Goal: Task Accomplishment & Management: Use online tool/utility

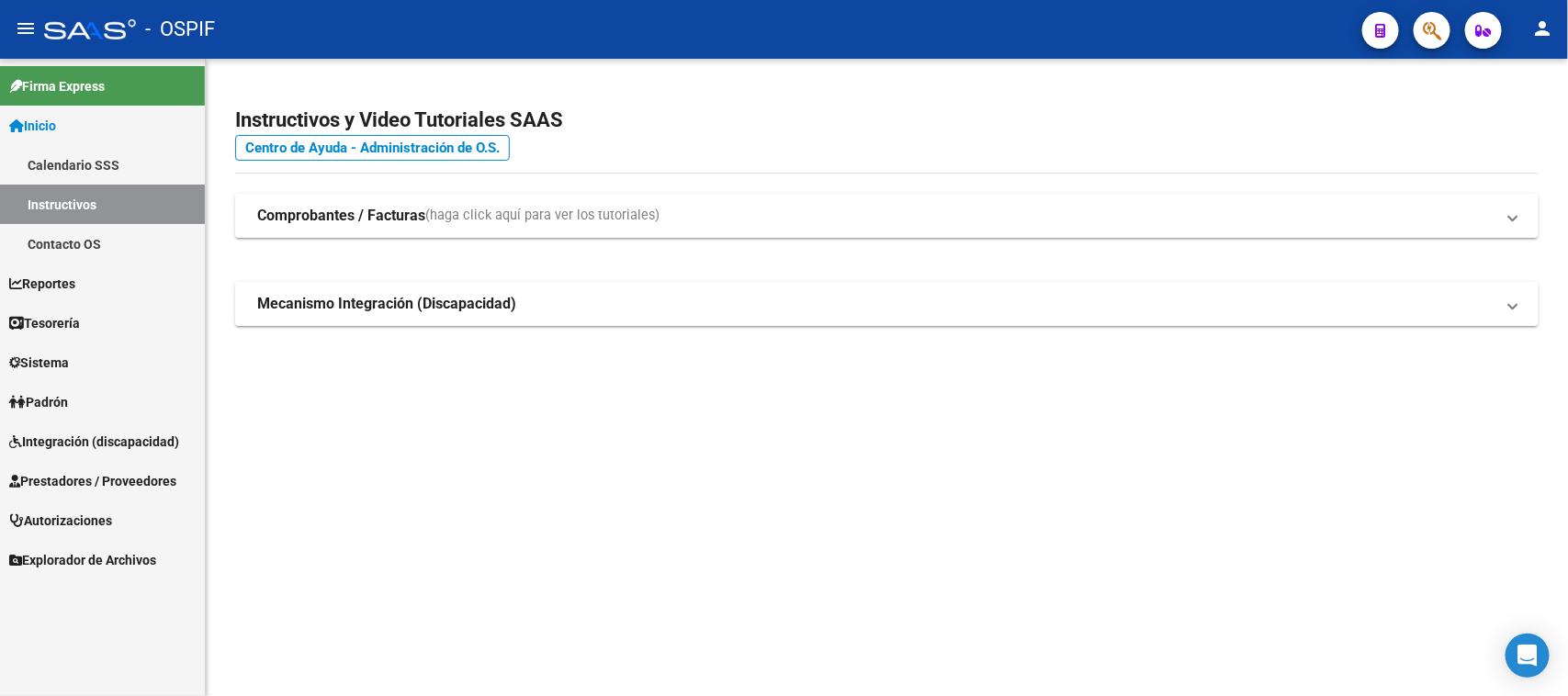
click at [90, 443] on span "Integración (discapacidad)" at bounding box center [94, 442] width 170 height 20
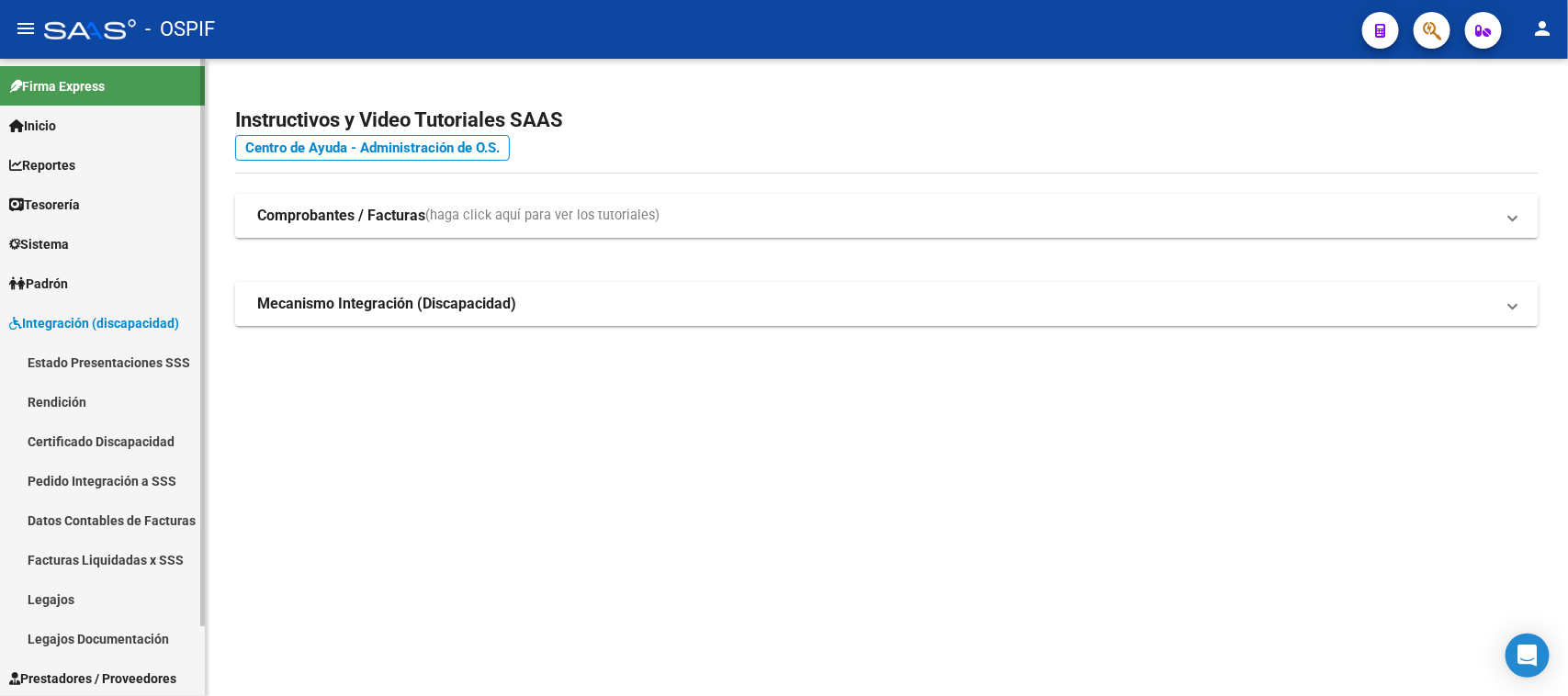
click at [74, 399] on link "Rendición" at bounding box center [103, 402] width 205 height 39
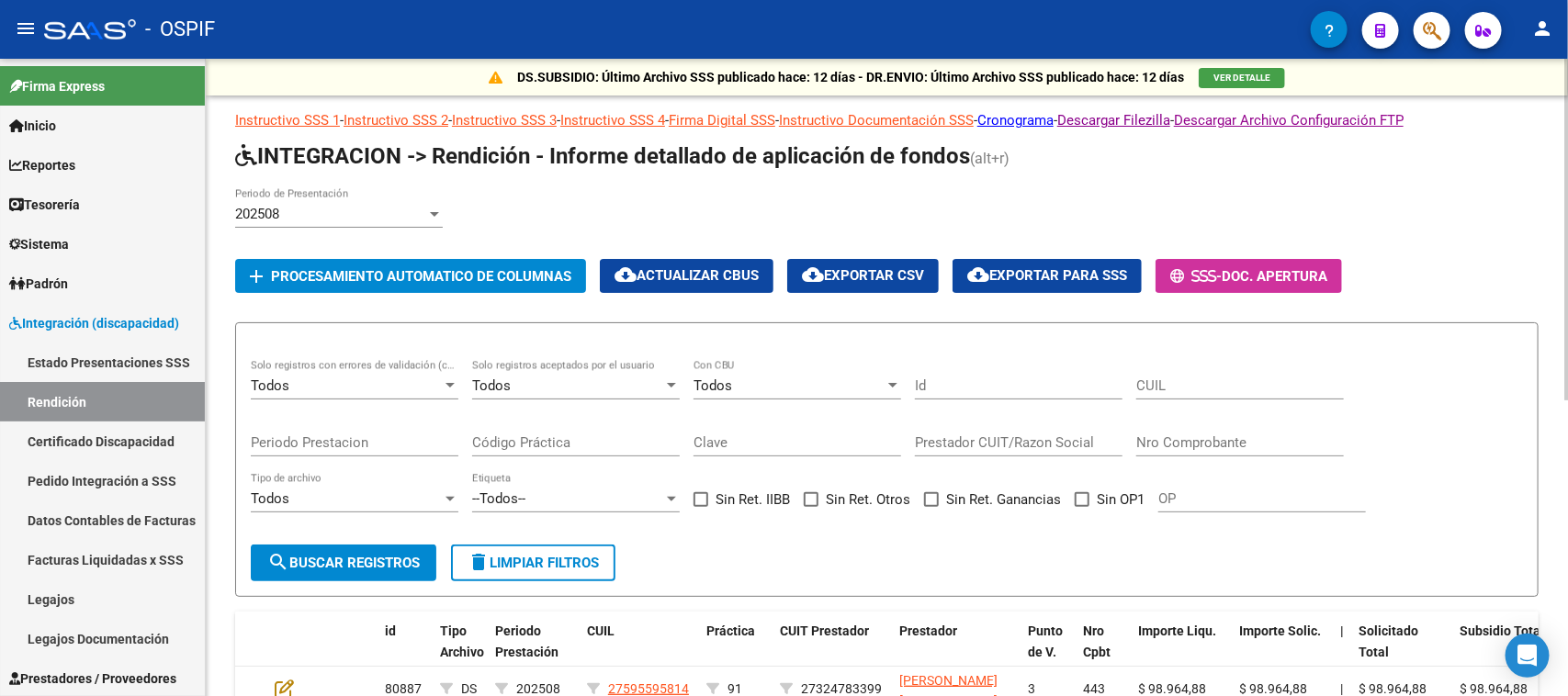
scroll to position [75, 0]
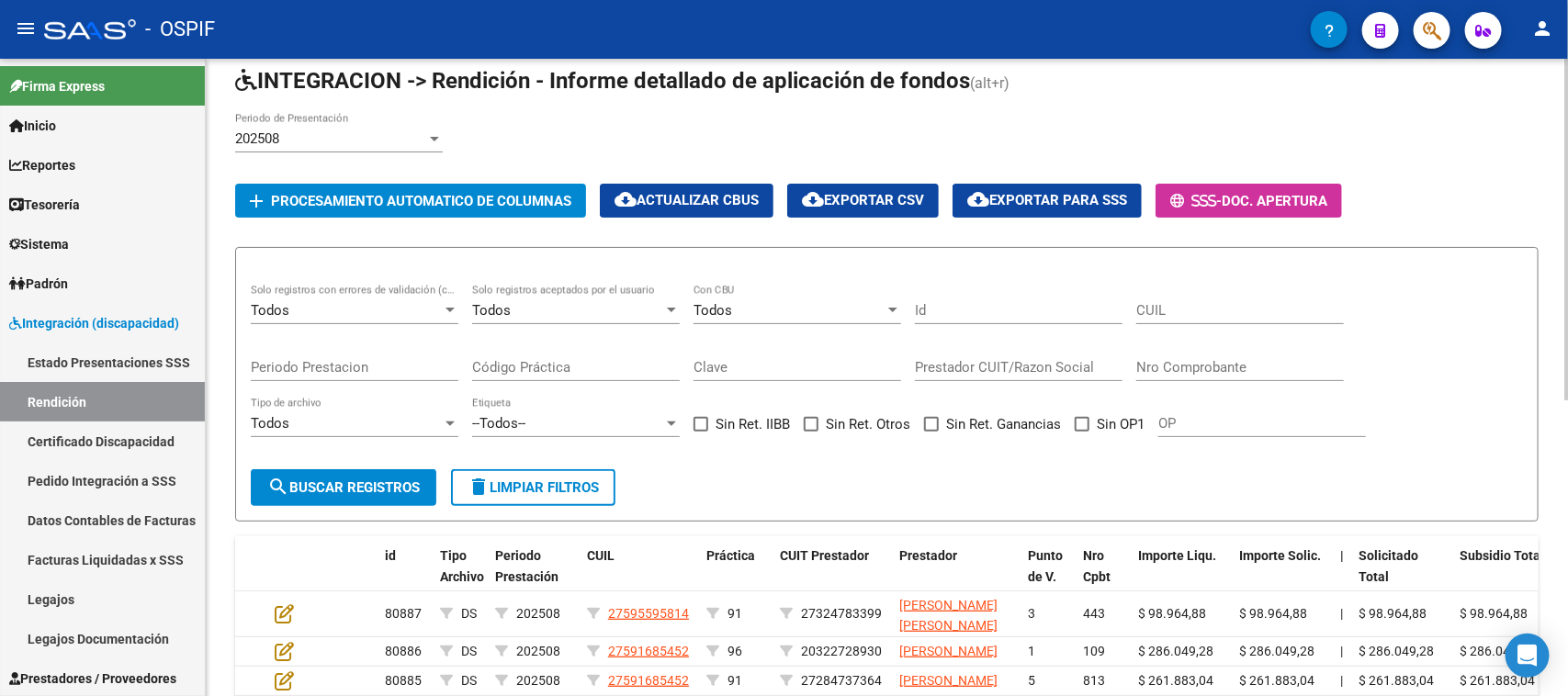
click at [377, 130] on div "202508" at bounding box center [330, 138] width 191 height 17
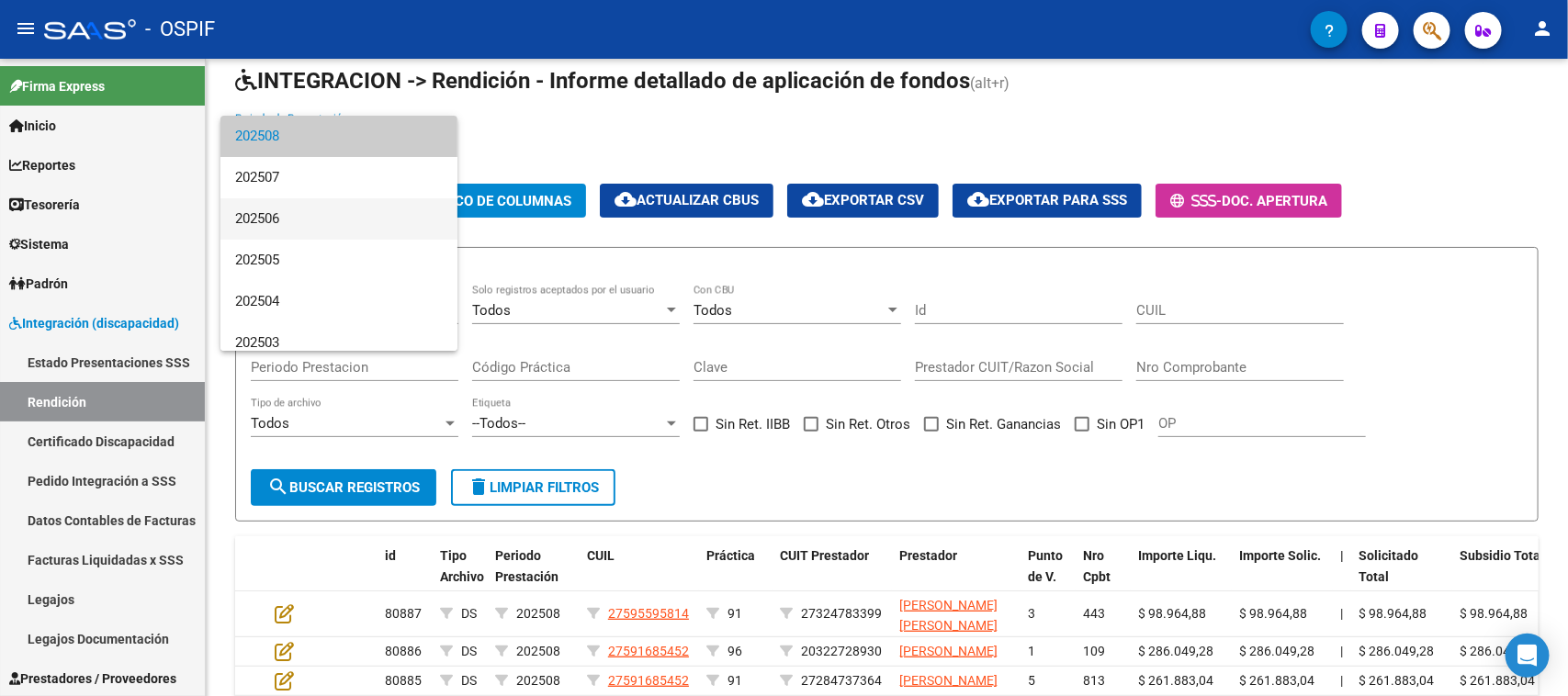
click at [327, 218] on span "202506" at bounding box center [338, 219] width 208 height 41
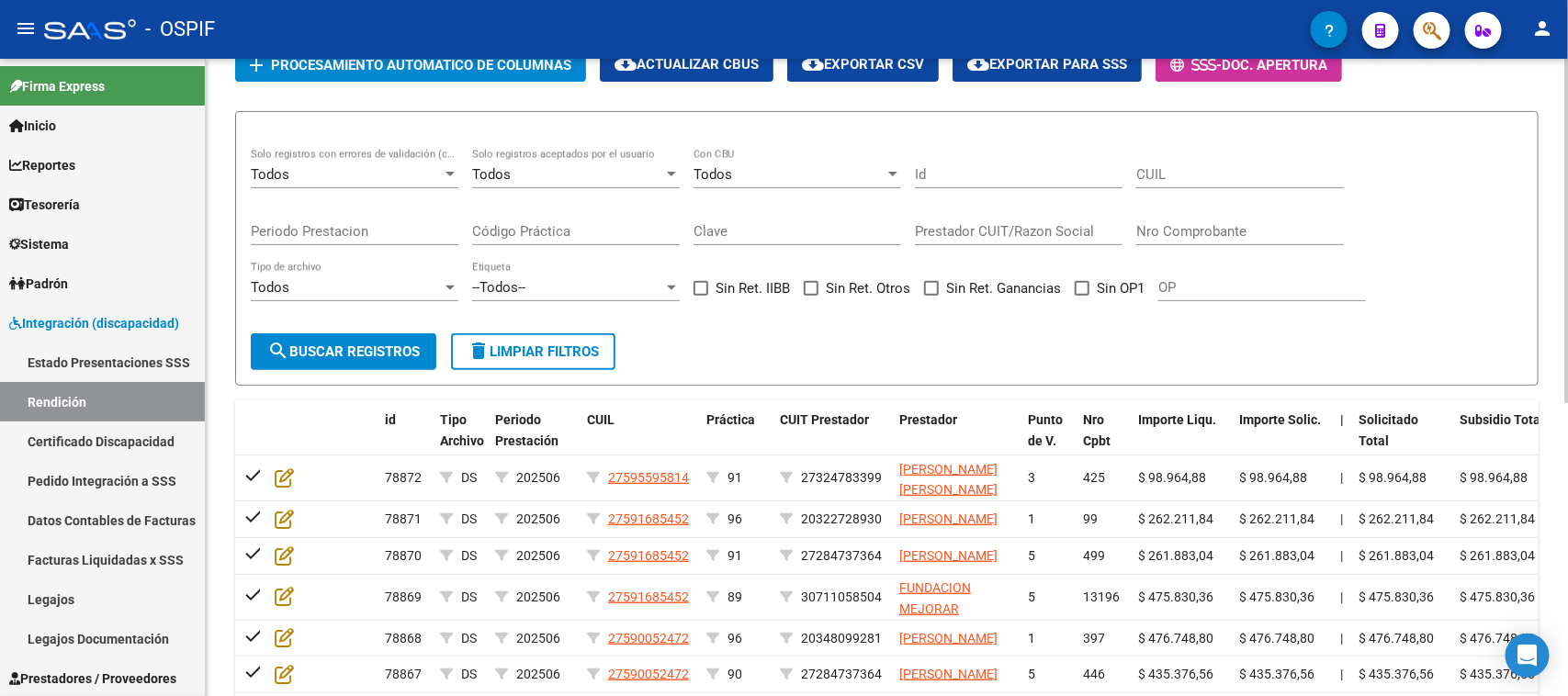
scroll to position [230, 0]
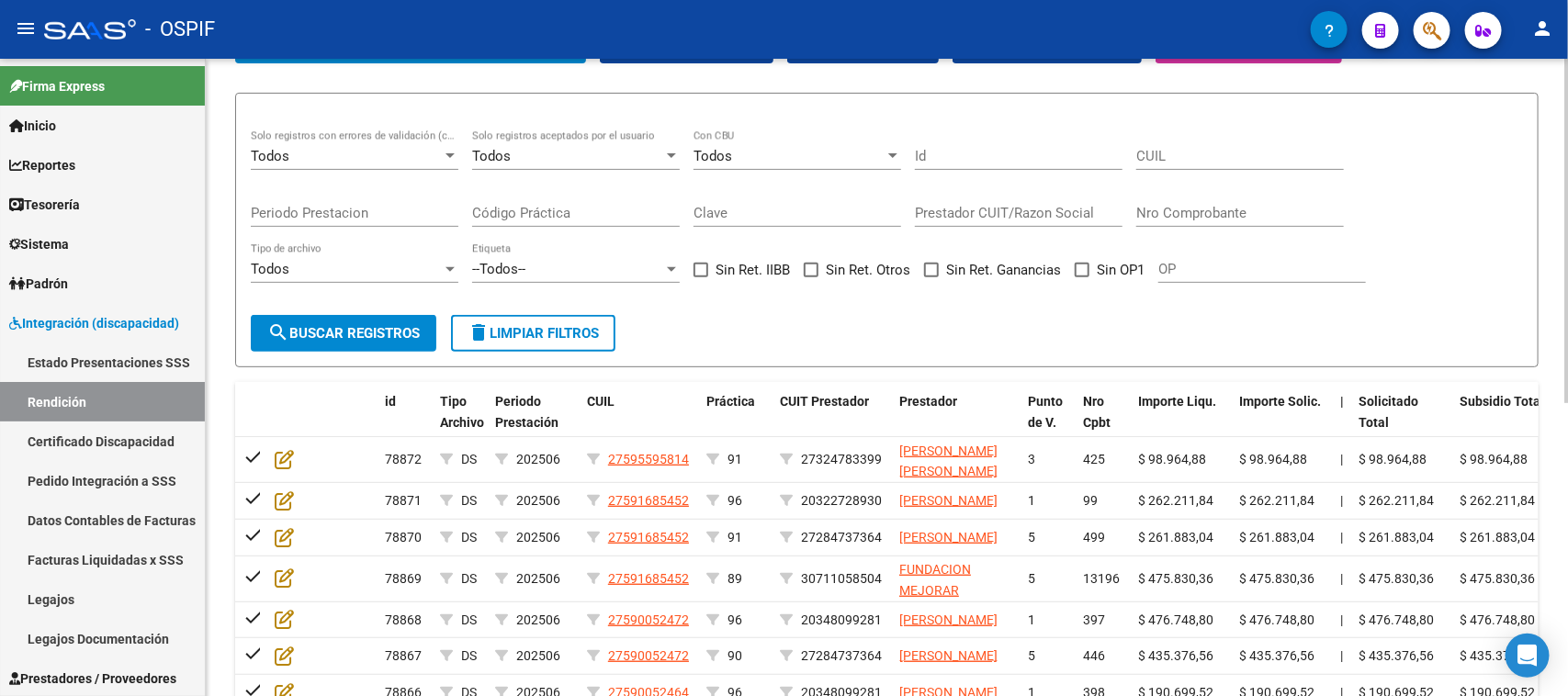
click at [657, 153] on div "Todos" at bounding box center [568, 156] width 191 height 17
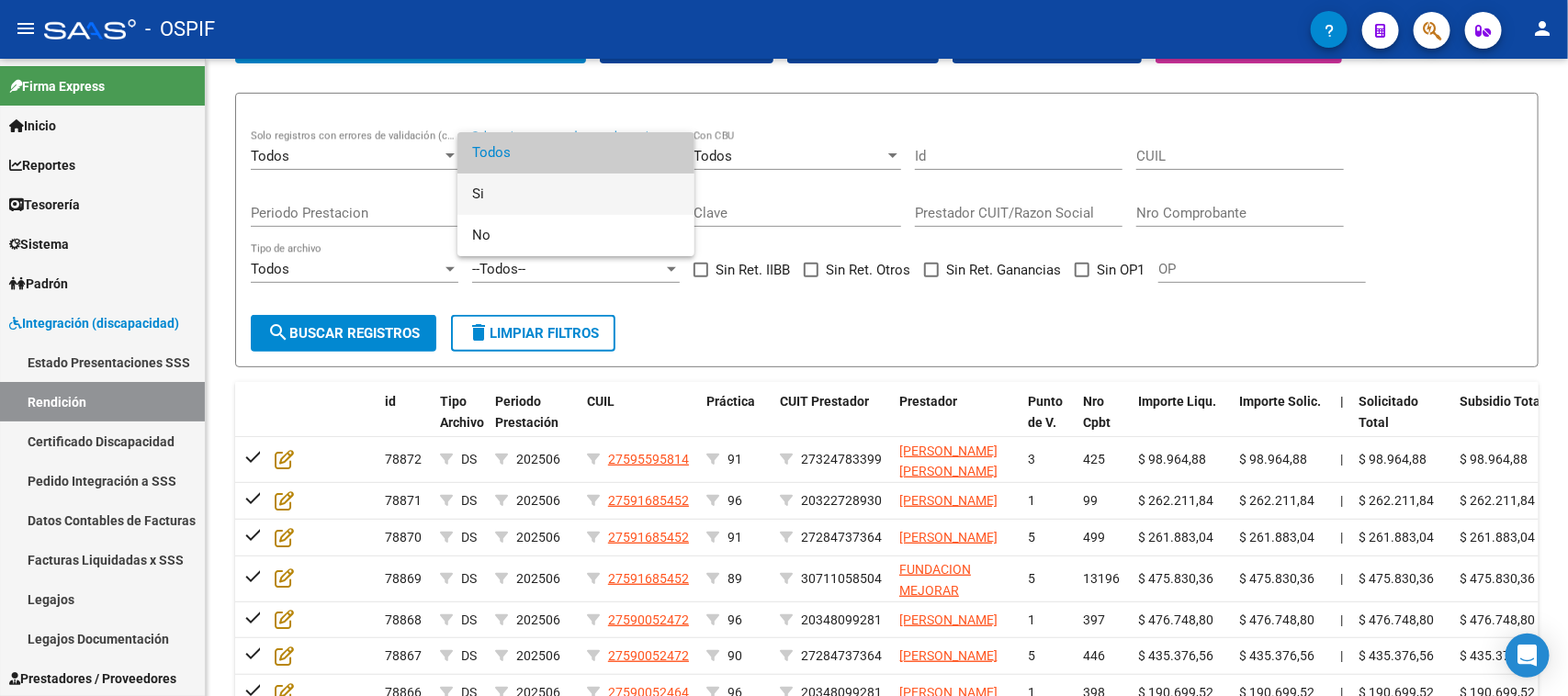
click at [557, 199] on span "Si" at bounding box center [576, 194] width 208 height 41
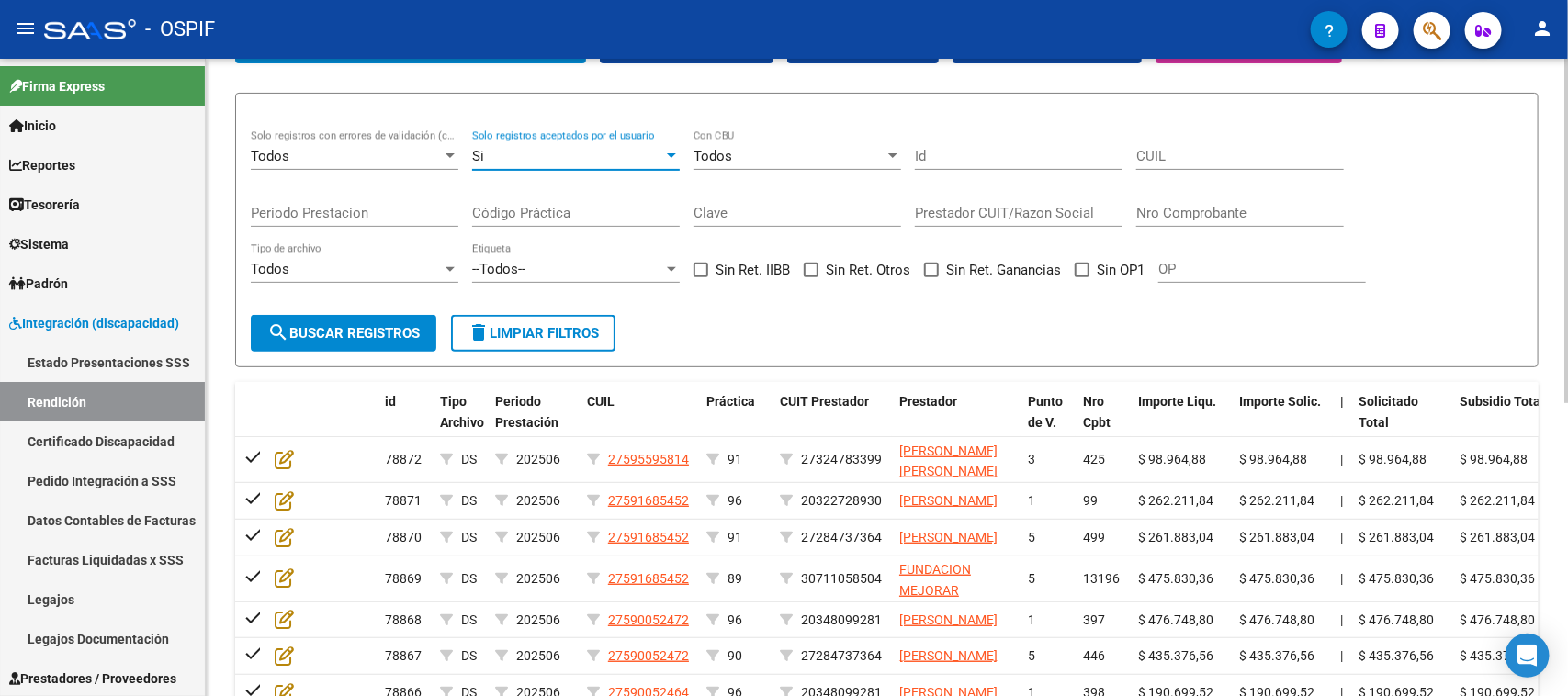
click at [755, 332] on form "Todos Solo registros con errores de validación (control 623 instructivo de rend…" at bounding box center [887, 230] width 1304 height 275
click at [387, 325] on span "search Buscar registros" at bounding box center [343, 333] width 153 height 17
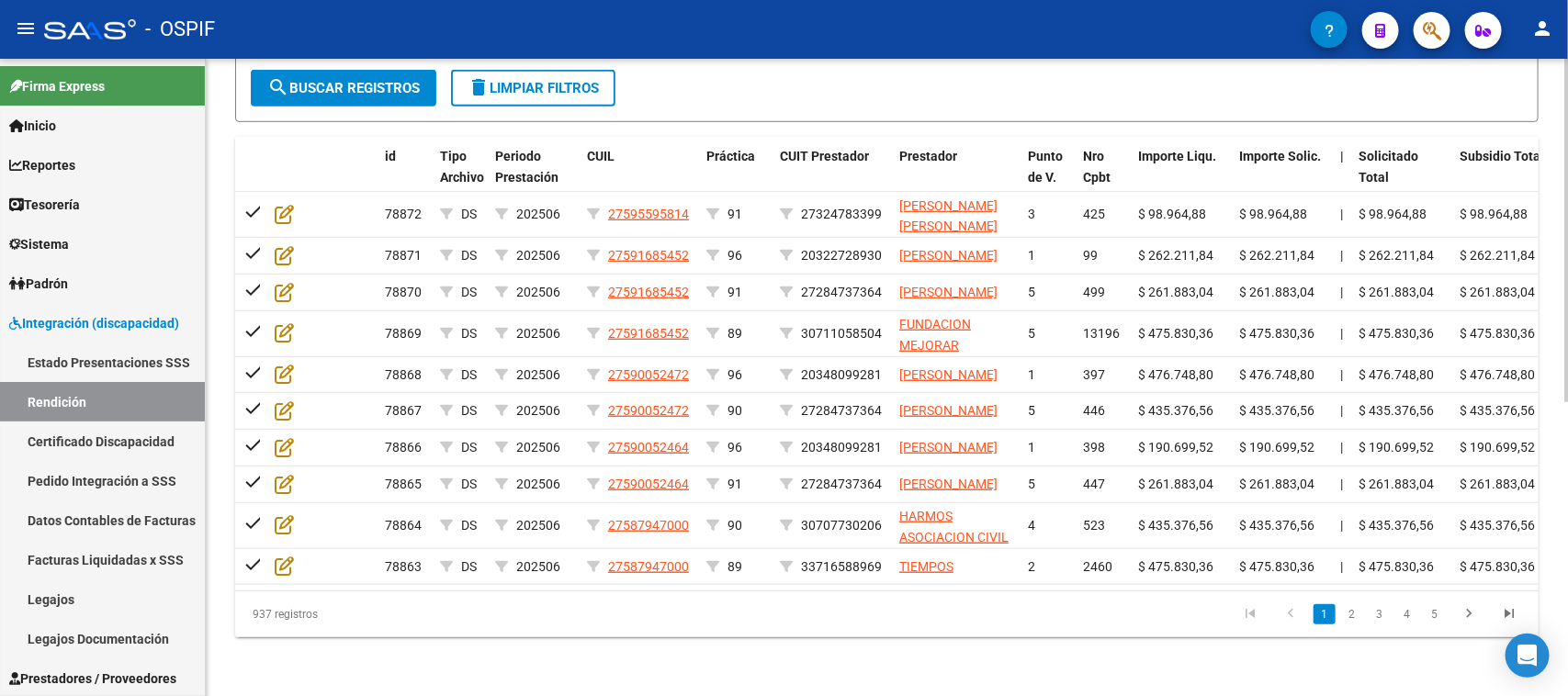
scroll to position [0, 0]
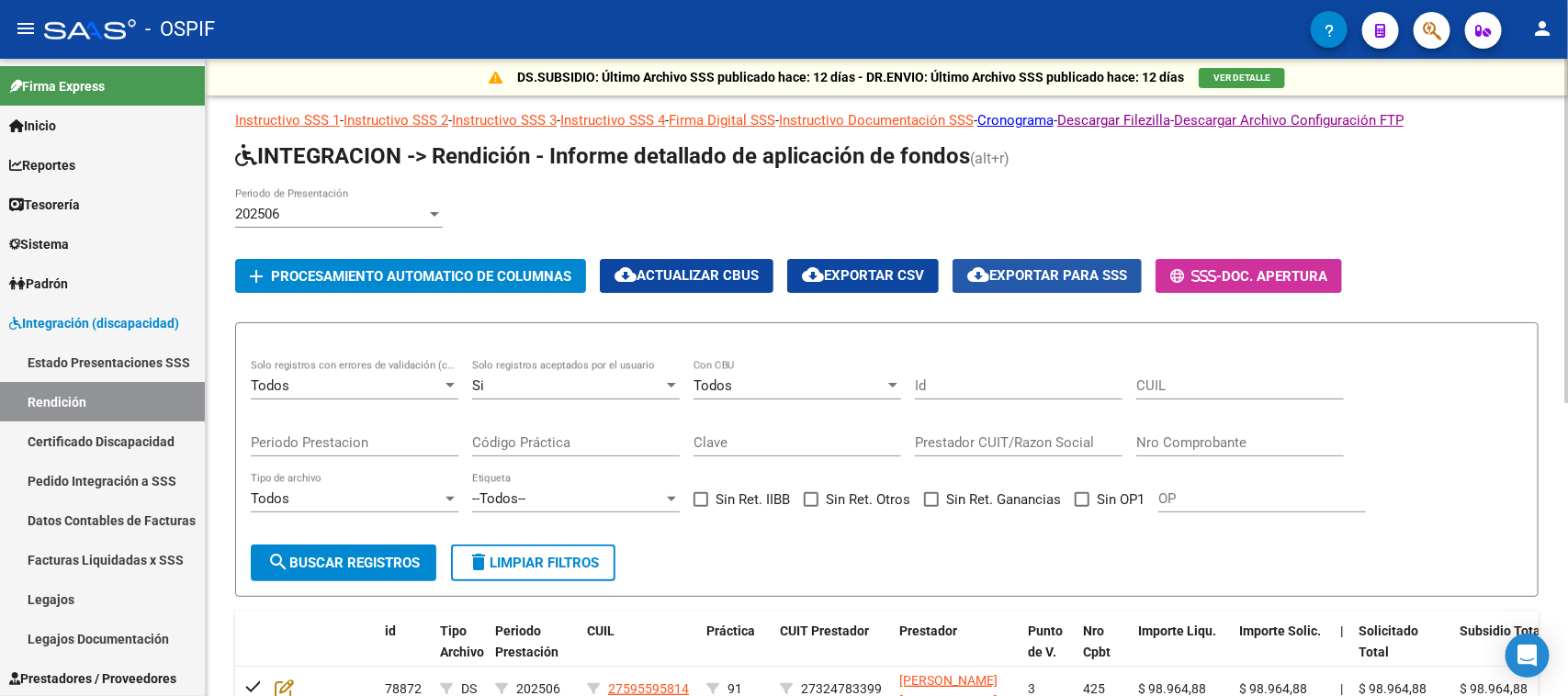
click at [1071, 271] on span "cloud_download Exportar para SSS" at bounding box center [1047, 275] width 160 height 17
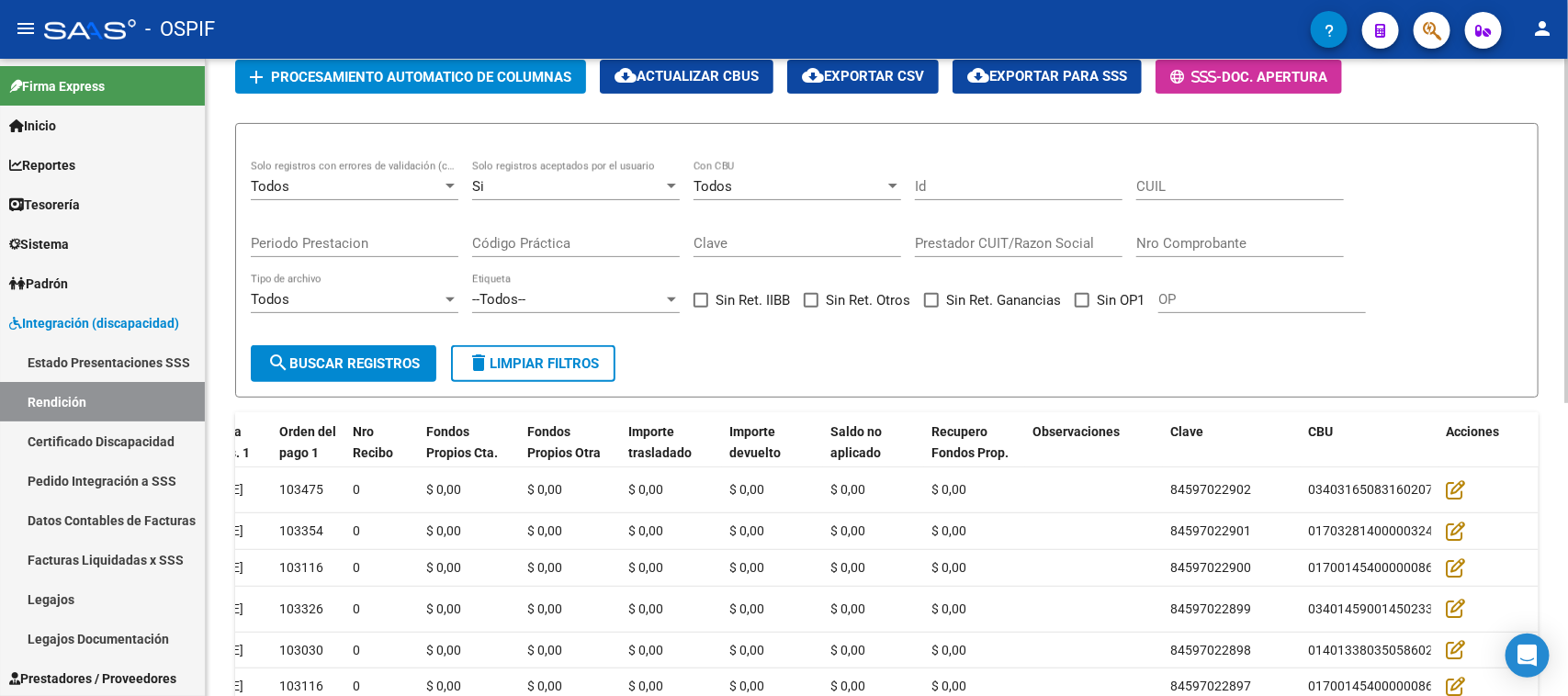
scroll to position [543, 0]
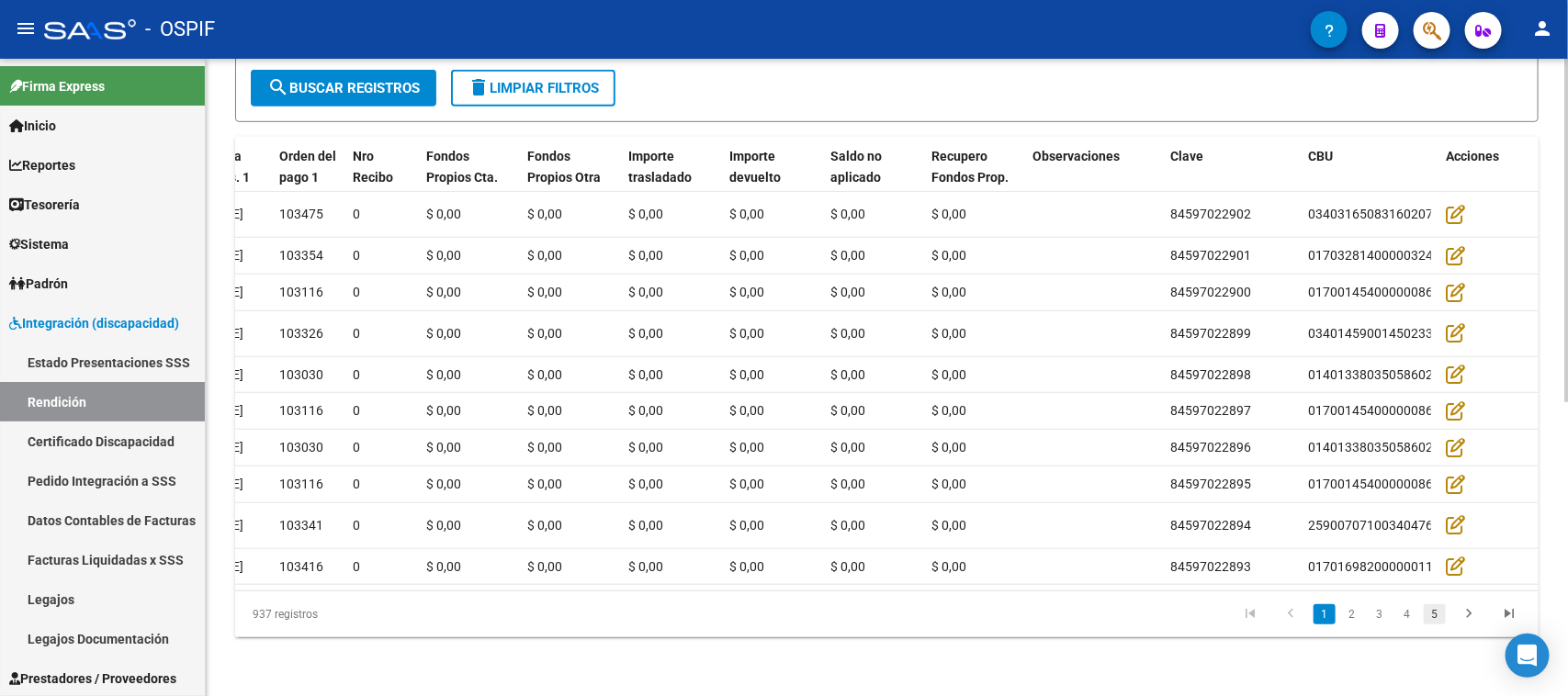
click at [1430, 616] on link "5" at bounding box center [1435, 614] width 22 height 20
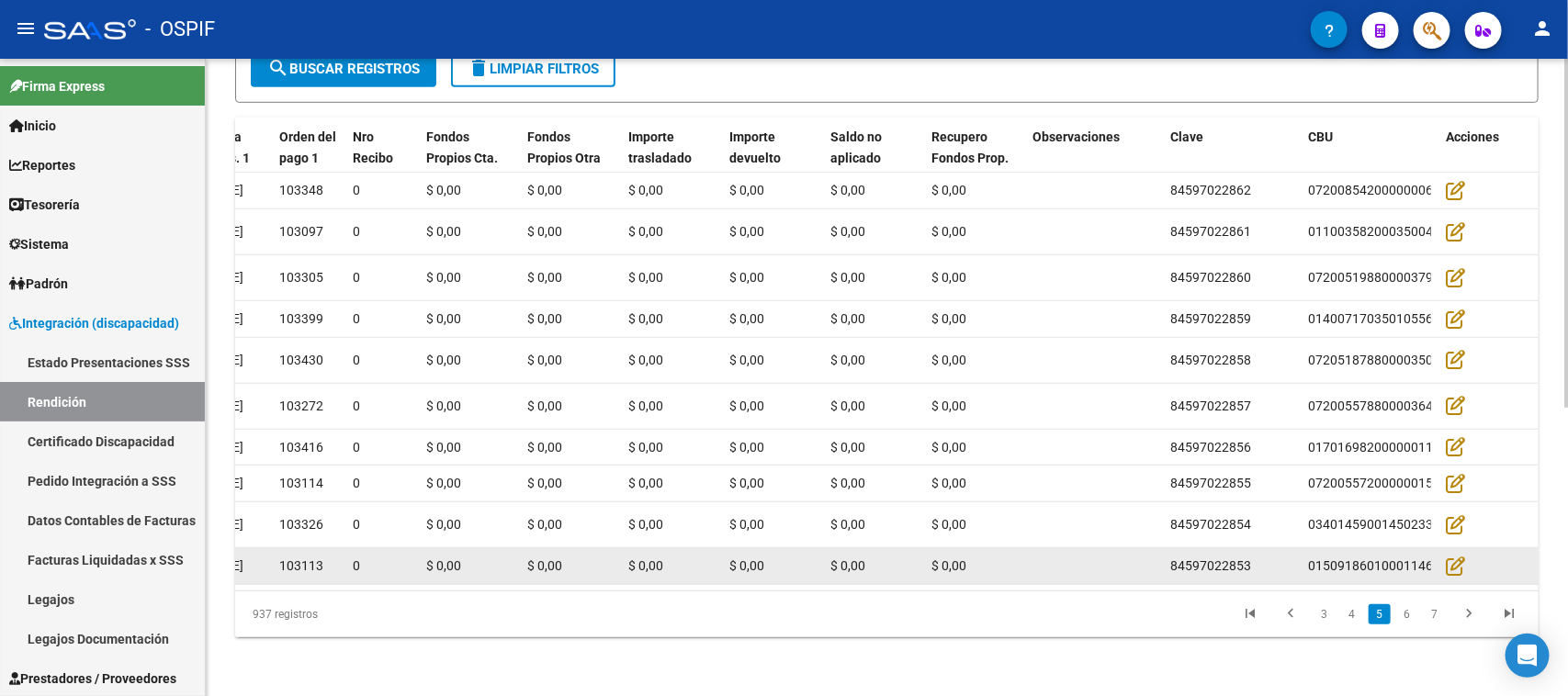
scroll to position [525, 0]
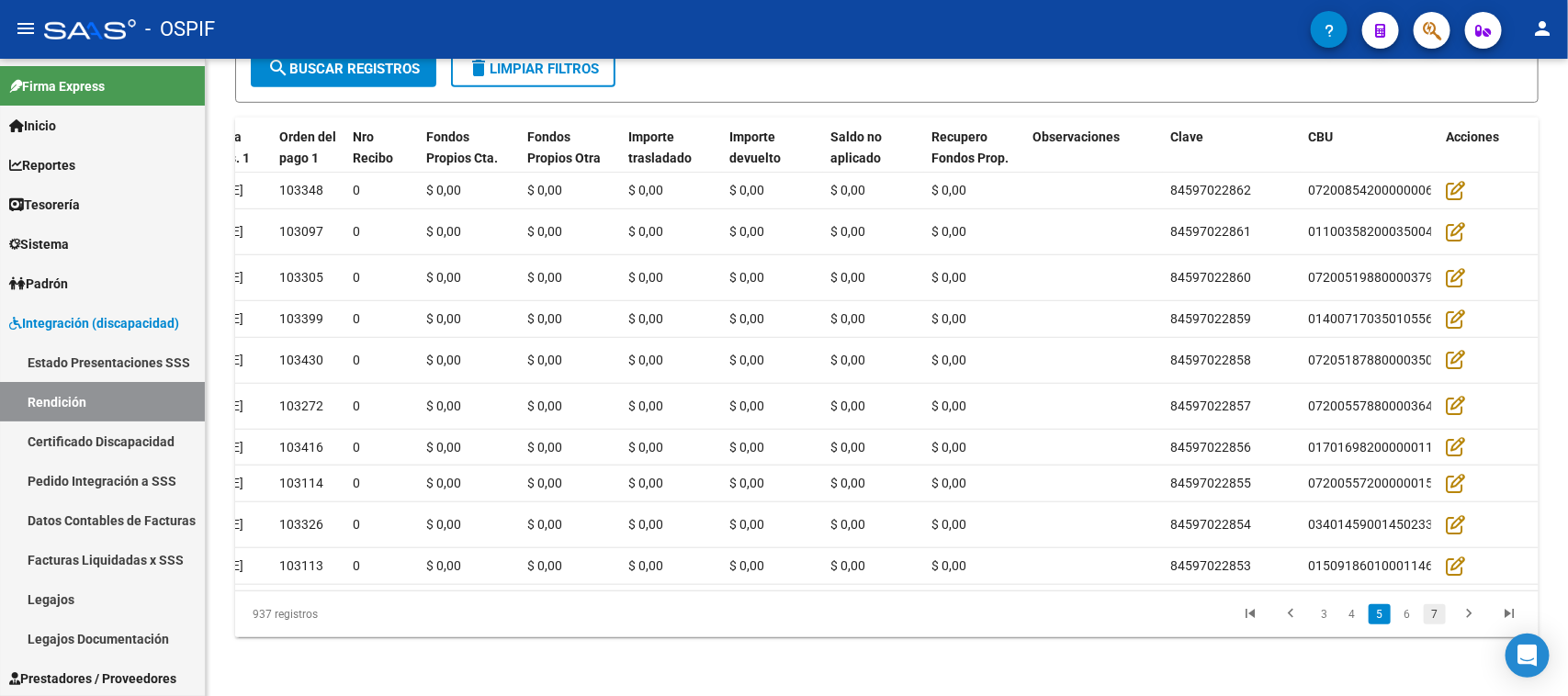
click at [1439, 613] on link "7" at bounding box center [1435, 614] width 22 height 20
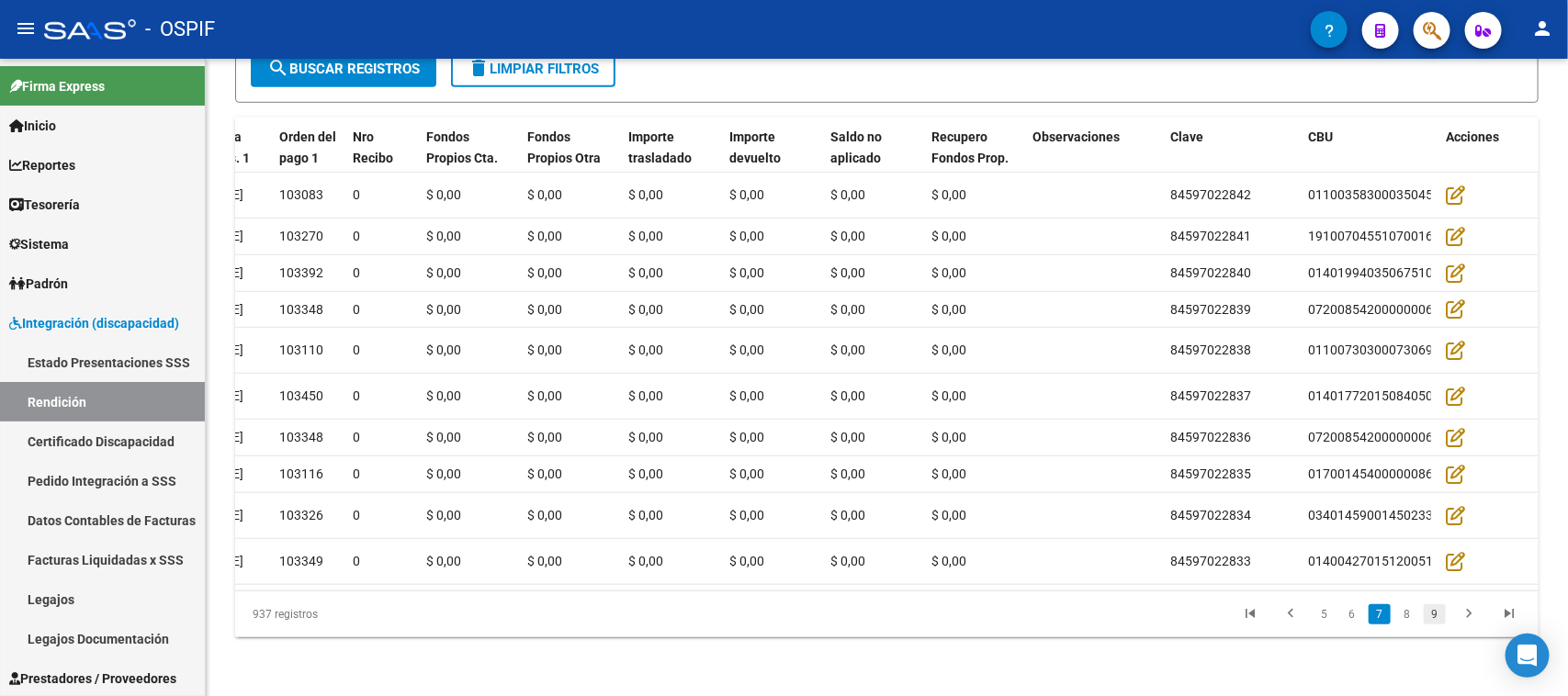
click at [1440, 624] on link "9" at bounding box center [1435, 614] width 22 height 20
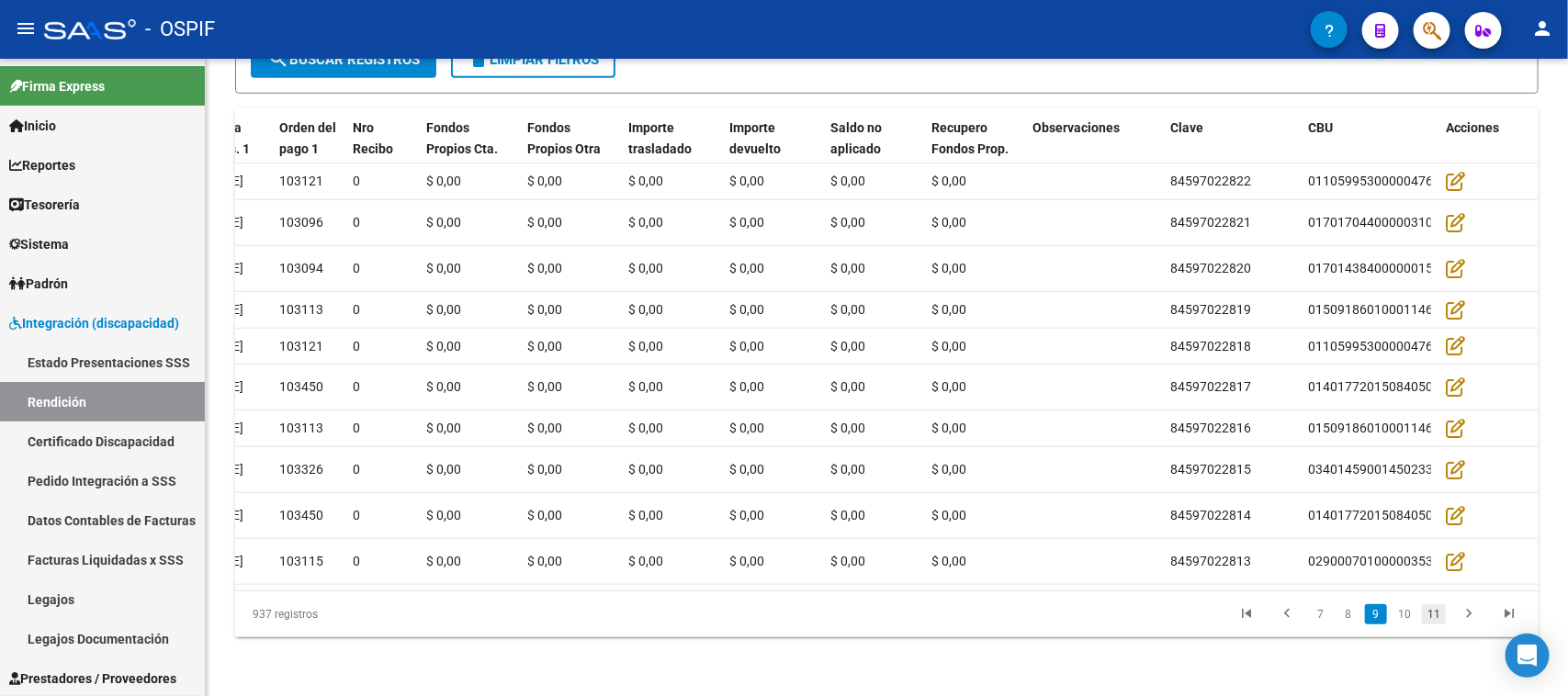
click at [1429, 624] on link "11" at bounding box center [1434, 614] width 24 height 20
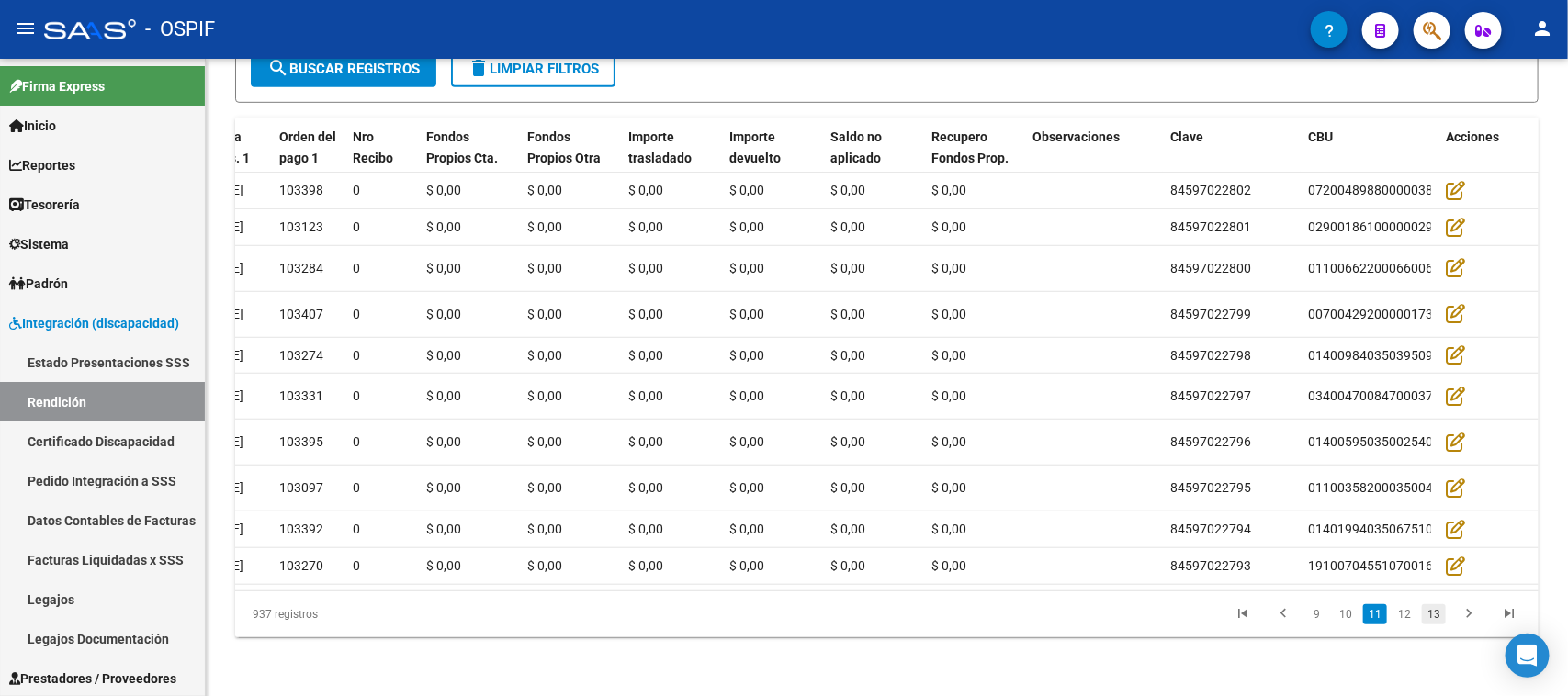
click at [1438, 624] on link "13" at bounding box center [1434, 614] width 24 height 20
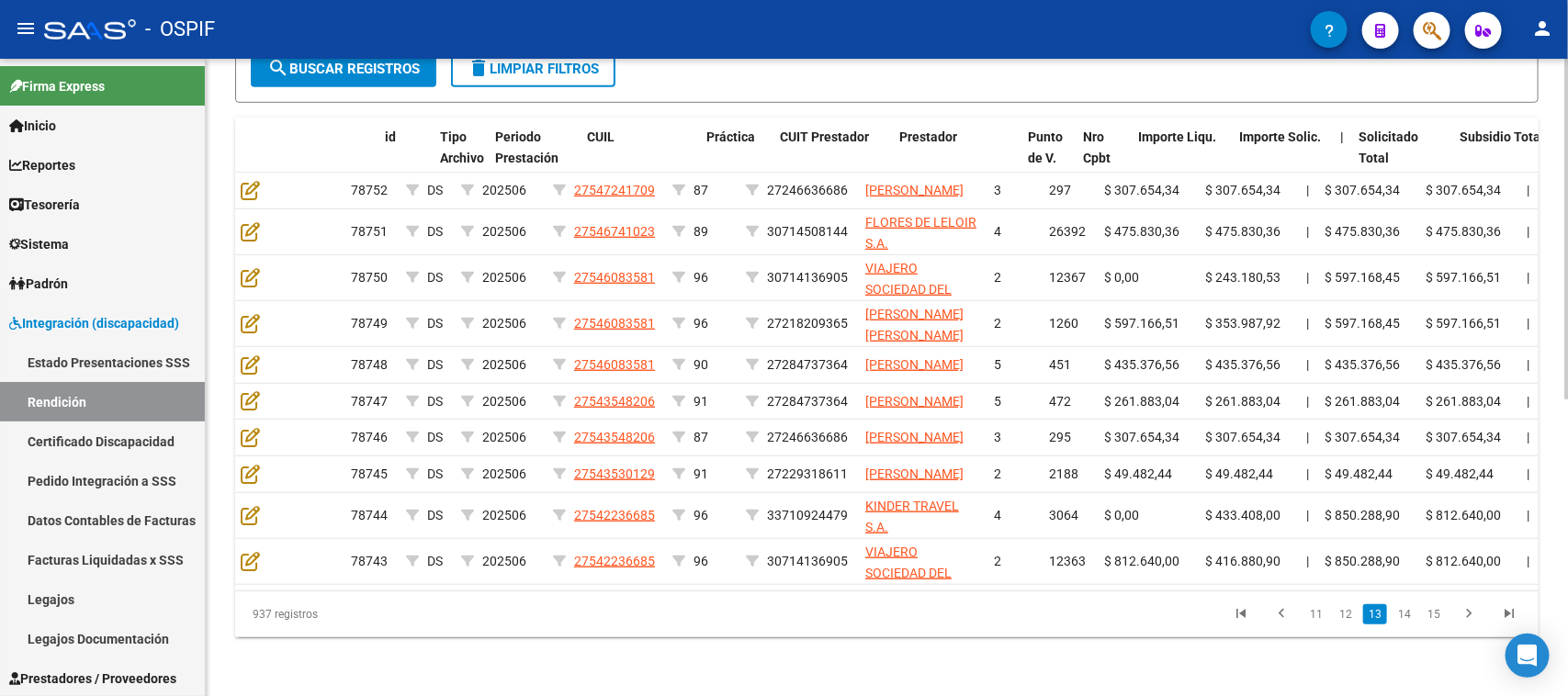
scroll to position [0, 0]
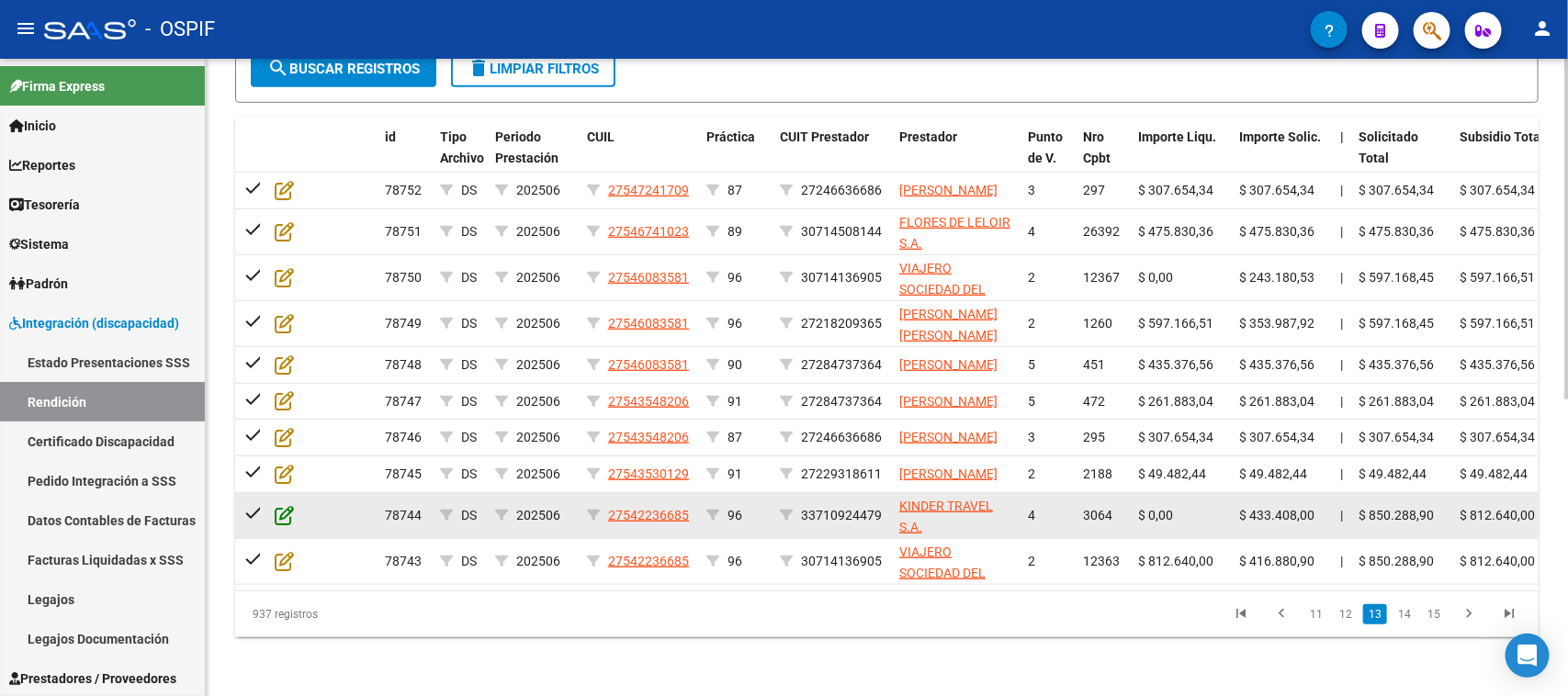
click at [278, 505] on icon at bounding box center [285, 515] width 20 height 20
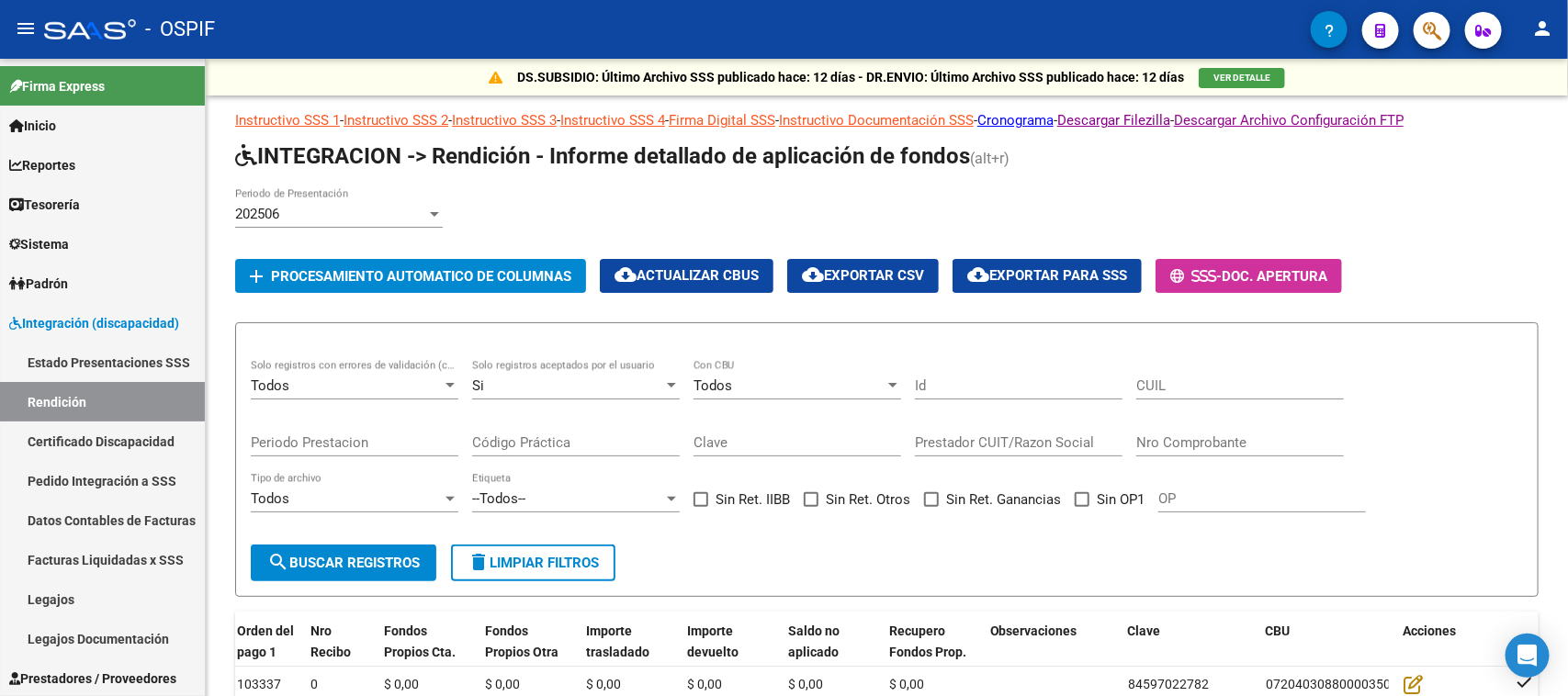
click at [521, 378] on div "Si" at bounding box center [568, 385] width 191 height 17
click at [810, 321] on div at bounding box center [784, 348] width 1568 height 696
click at [637, 380] on div "Si" at bounding box center [568, 385] width 191 height 17
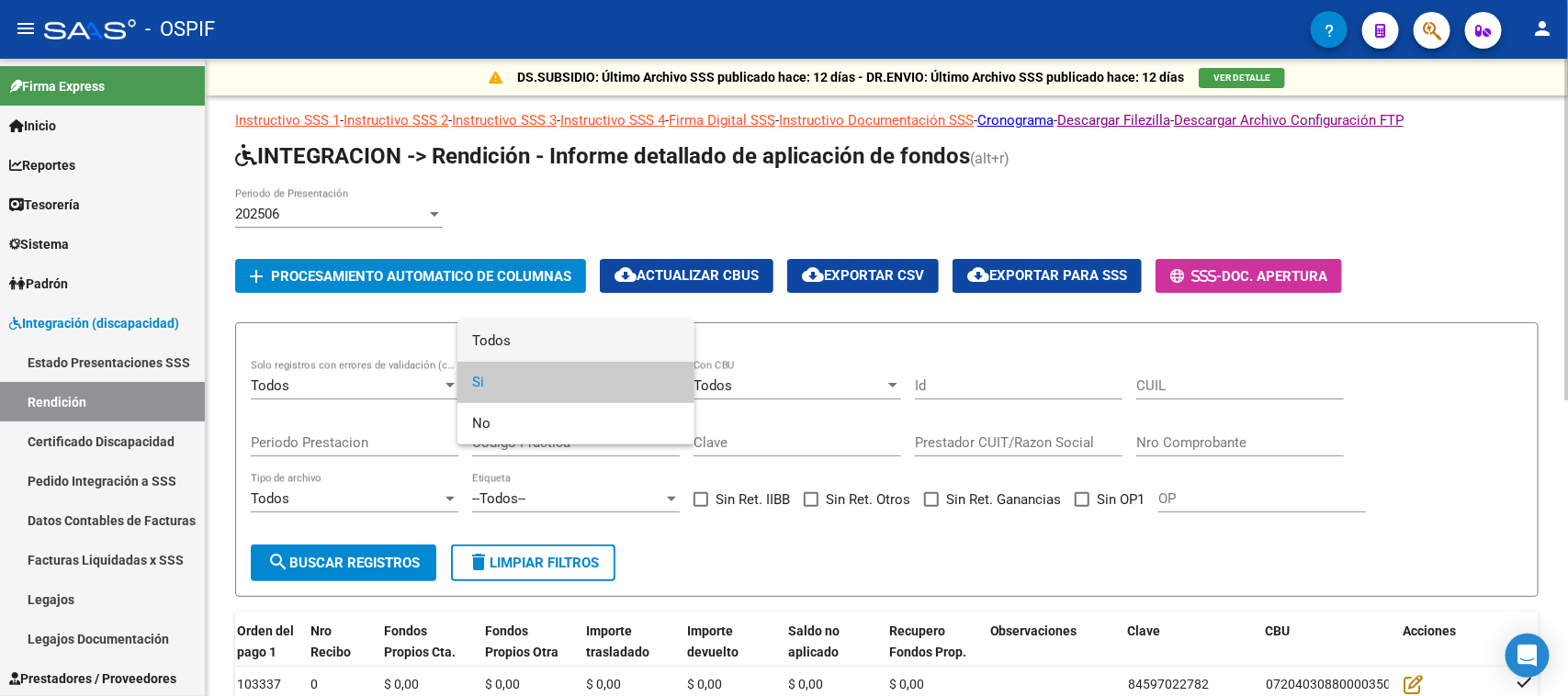
click at [540, 335] on span "Todos" at bounding box center [576, 341] width 208 height 41
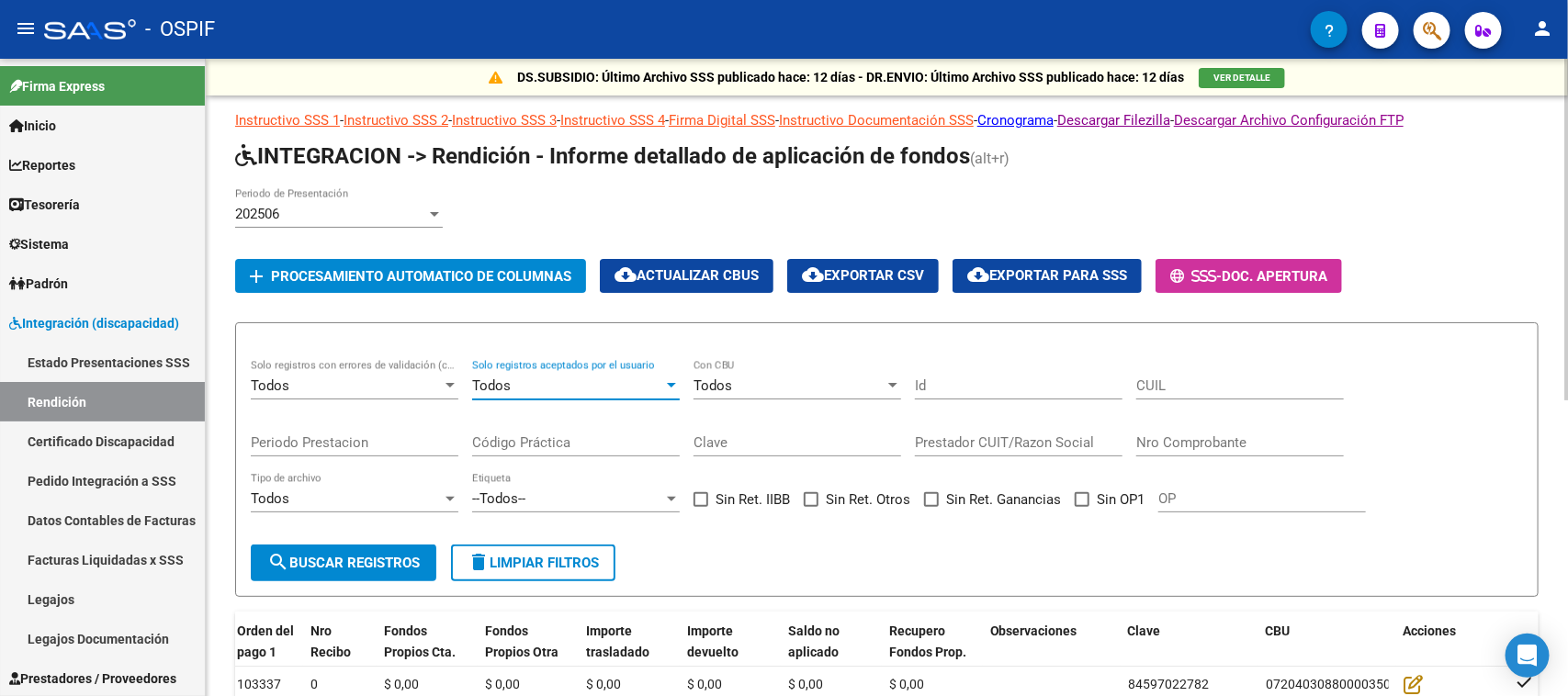
click at [370, 557] on span "search Buscar registros" at bounding box center [343, 563] width 153 height 17
click at [552, 563] on span "delete Limpiar filtros" at bounding box center [533, 563] width 131 height 17
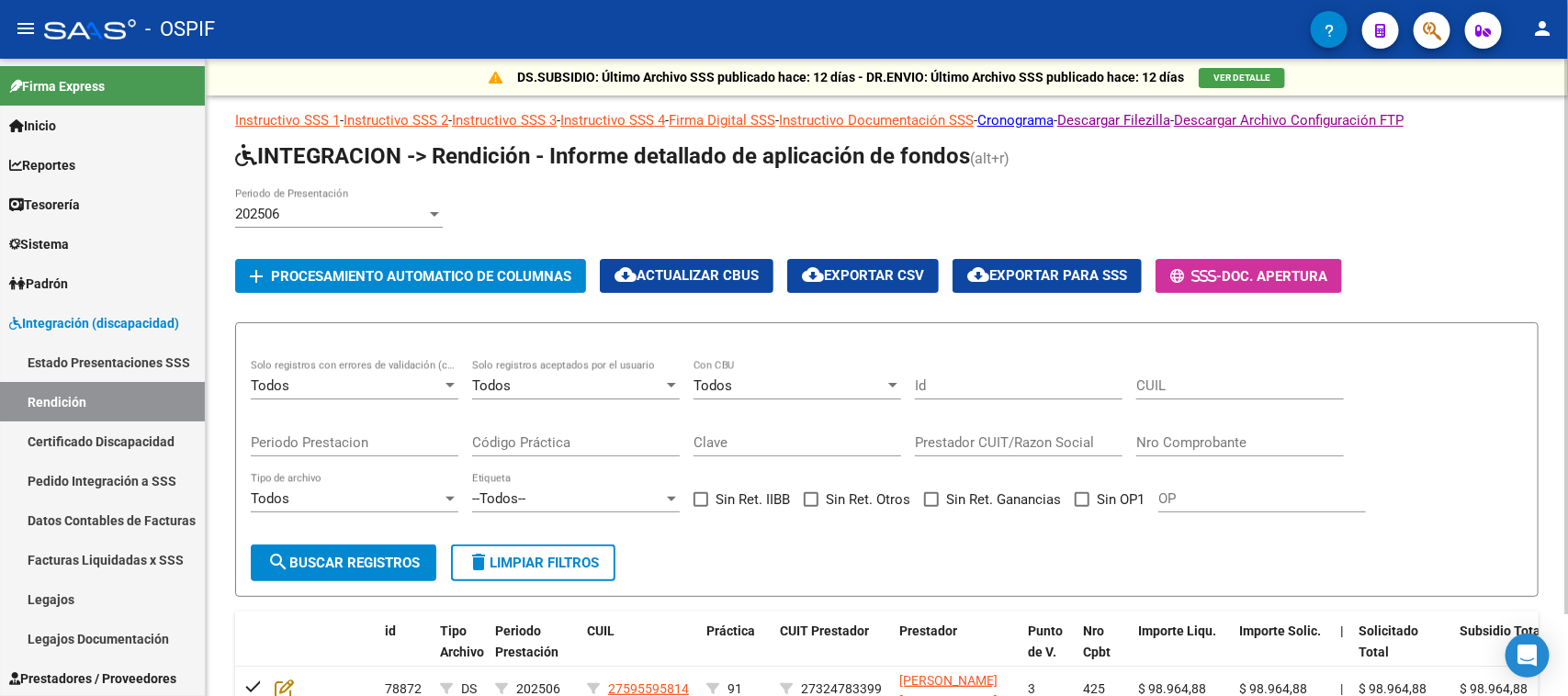
click at [754, 442] on input "Clave" at bounding box center [797, 443] width 208 height 17
paste input "84597022508"
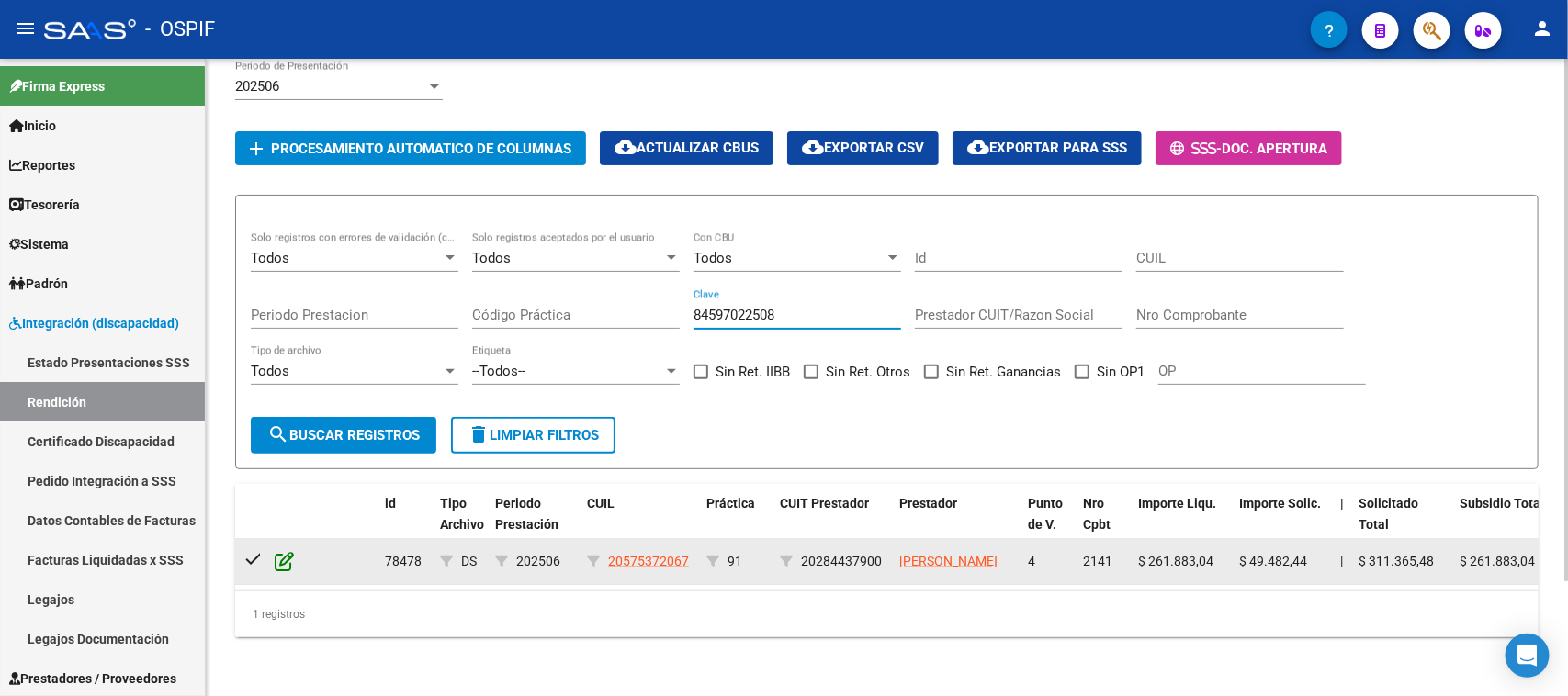
click at [290, 551] on icon at bounding box center [285, 561] width 20 height 20
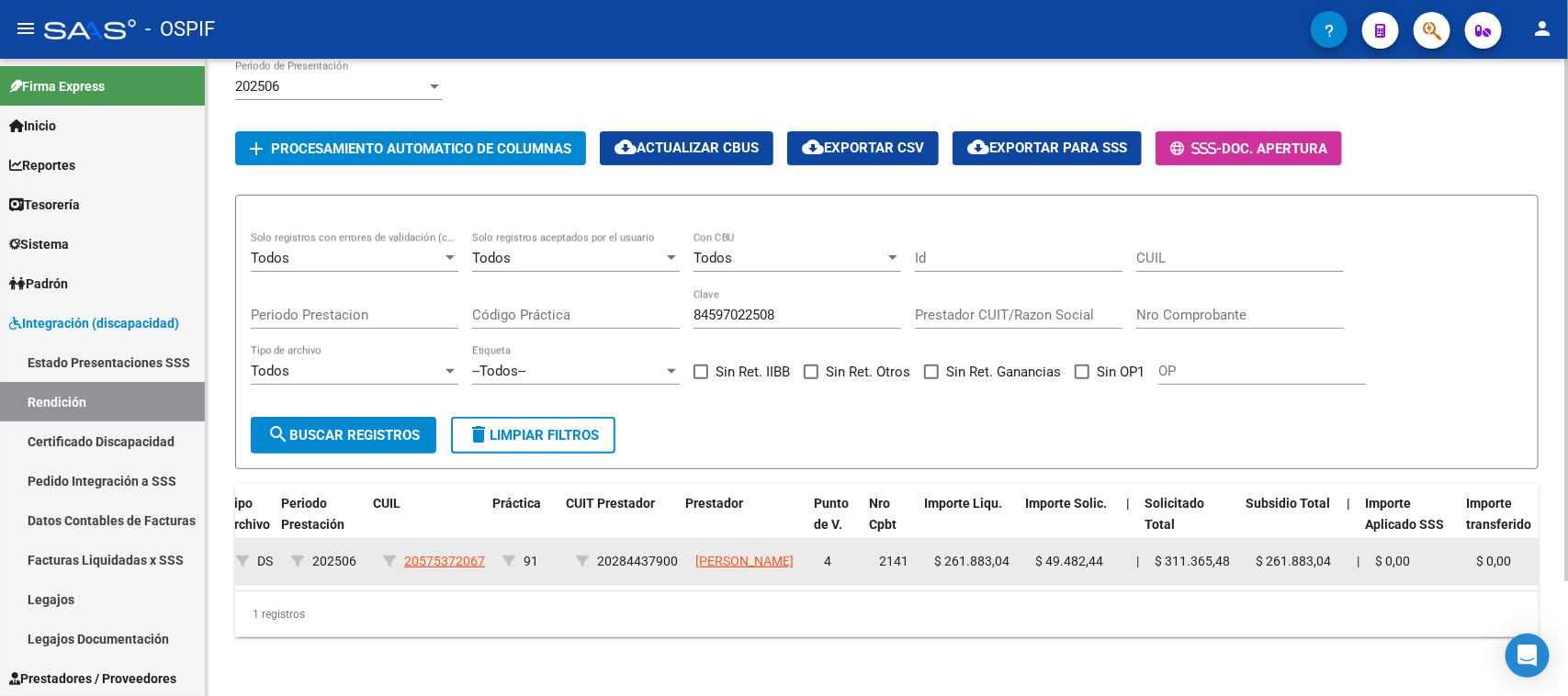
scroll to position [0, 239]
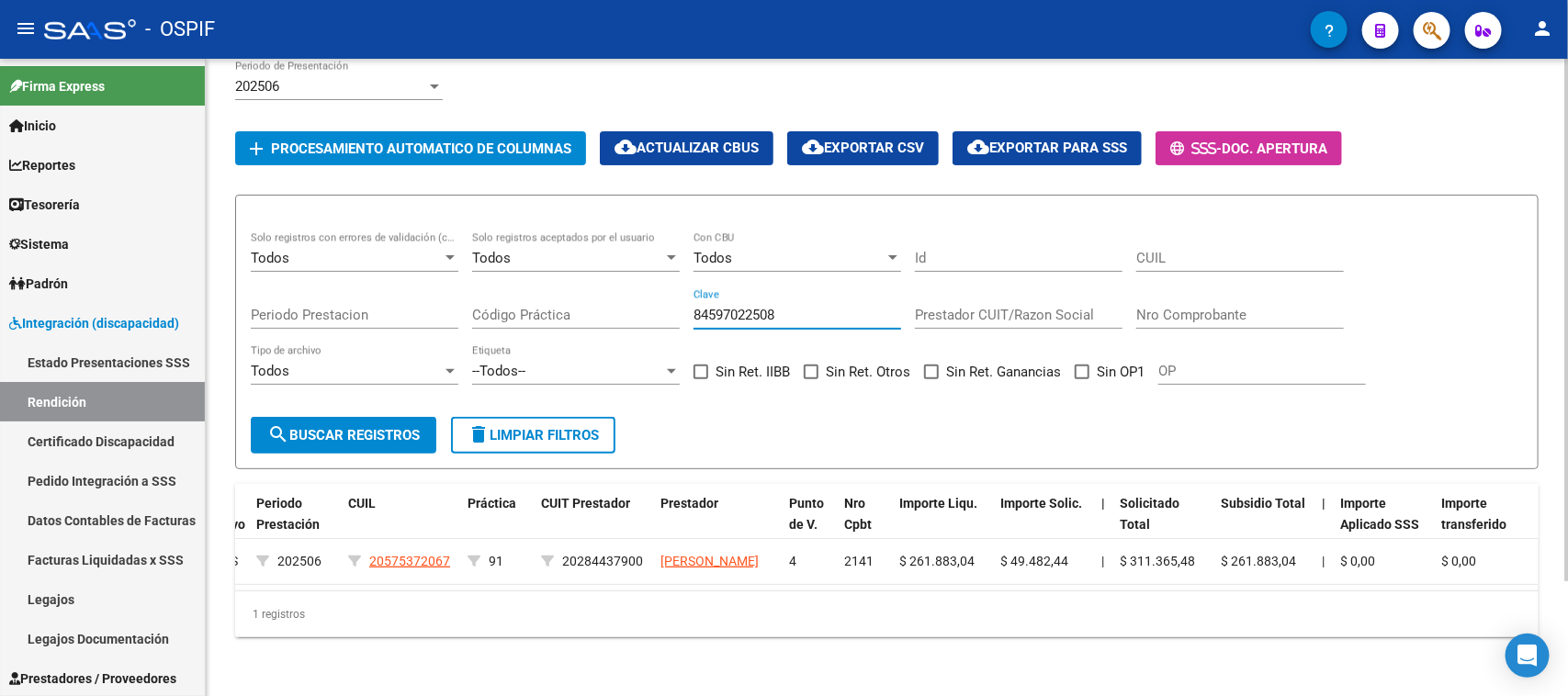
click at [723, 307] on input "84597022508" at bounding box center [797, 314] width 208 height 17
paste input "9"
click at [753, 307] on input "84597022509" at bounding box center [797, 314] width 208 height 17
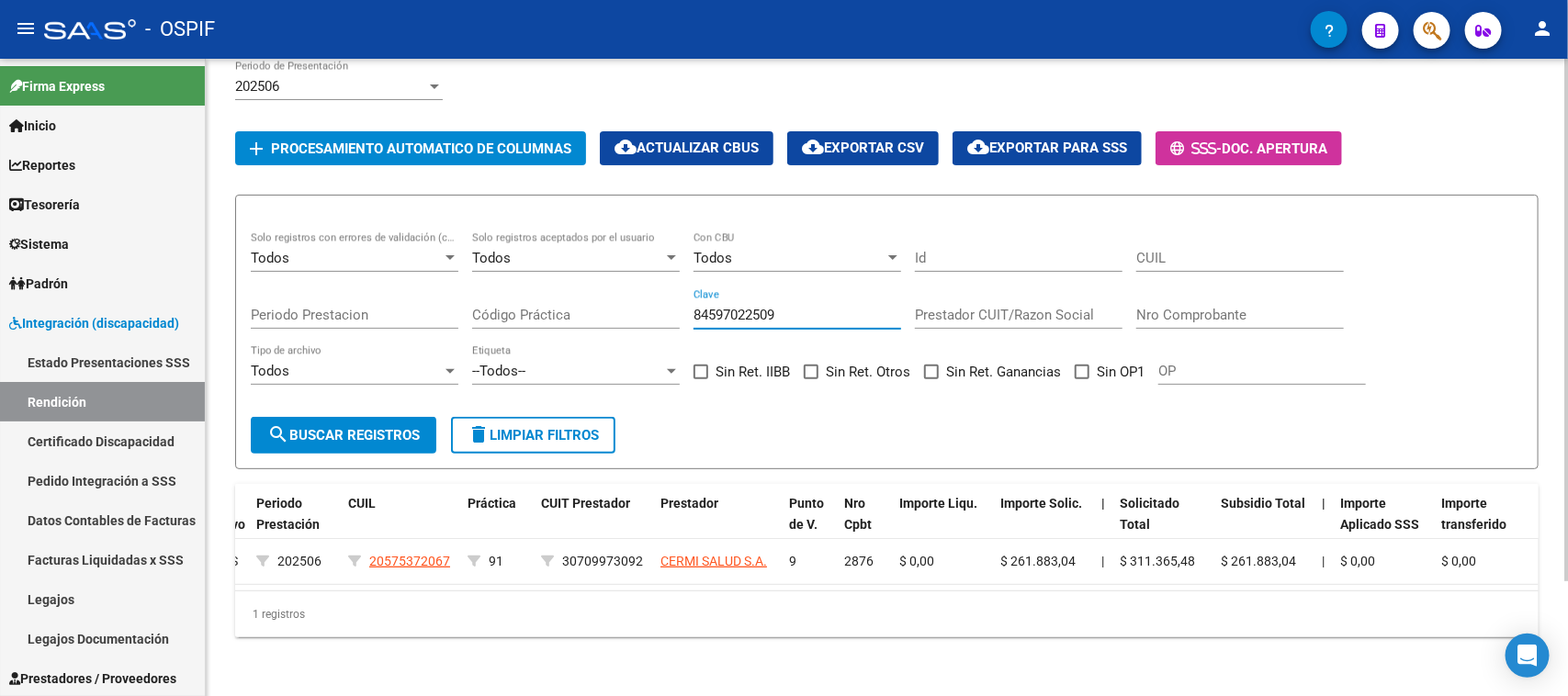
paste input "685"
click at [393, 427] on span "search Buscar registros" at bounding box center [343, 435] width 153 height 17
click at [754, 307] on input "84597022685" at bounding box center [797, 314] width 208 height 17
paste input "773"
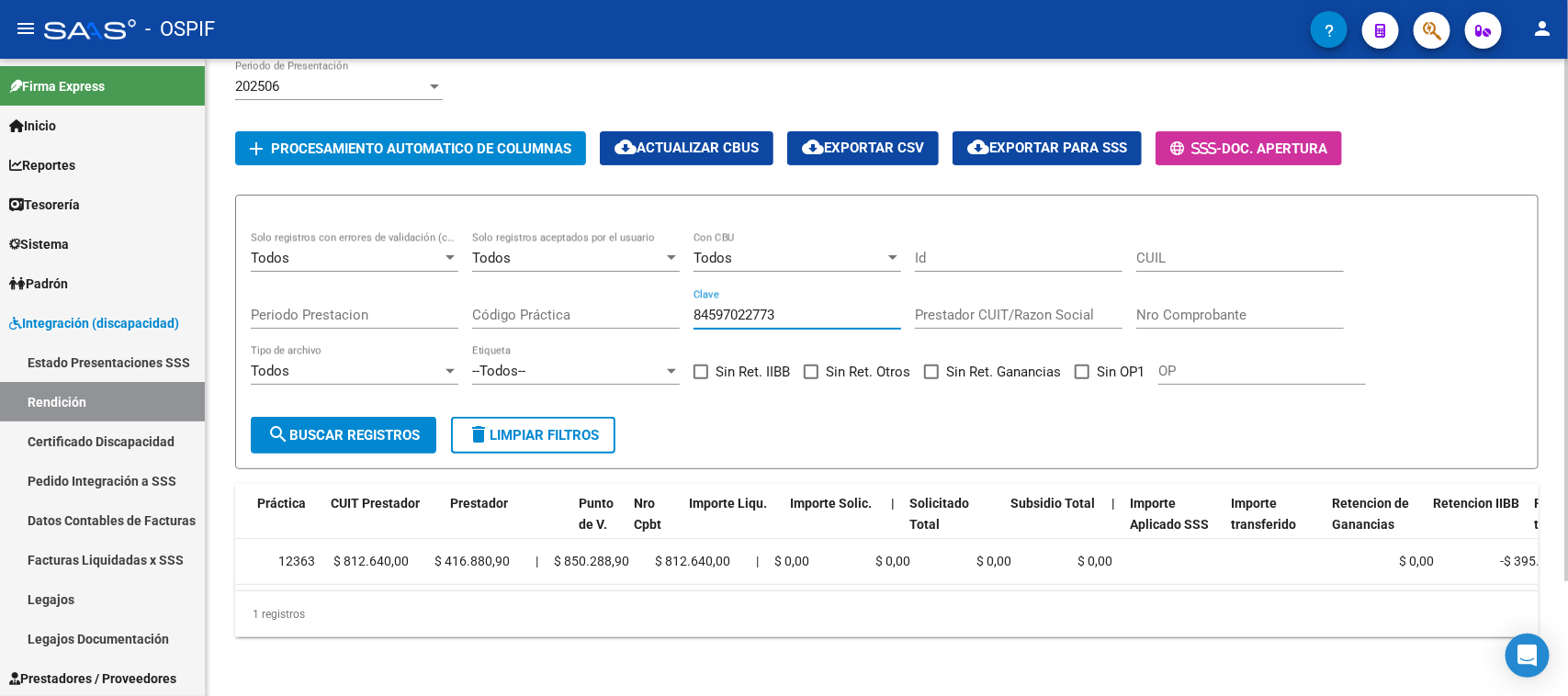
scroll to position [0, 0]
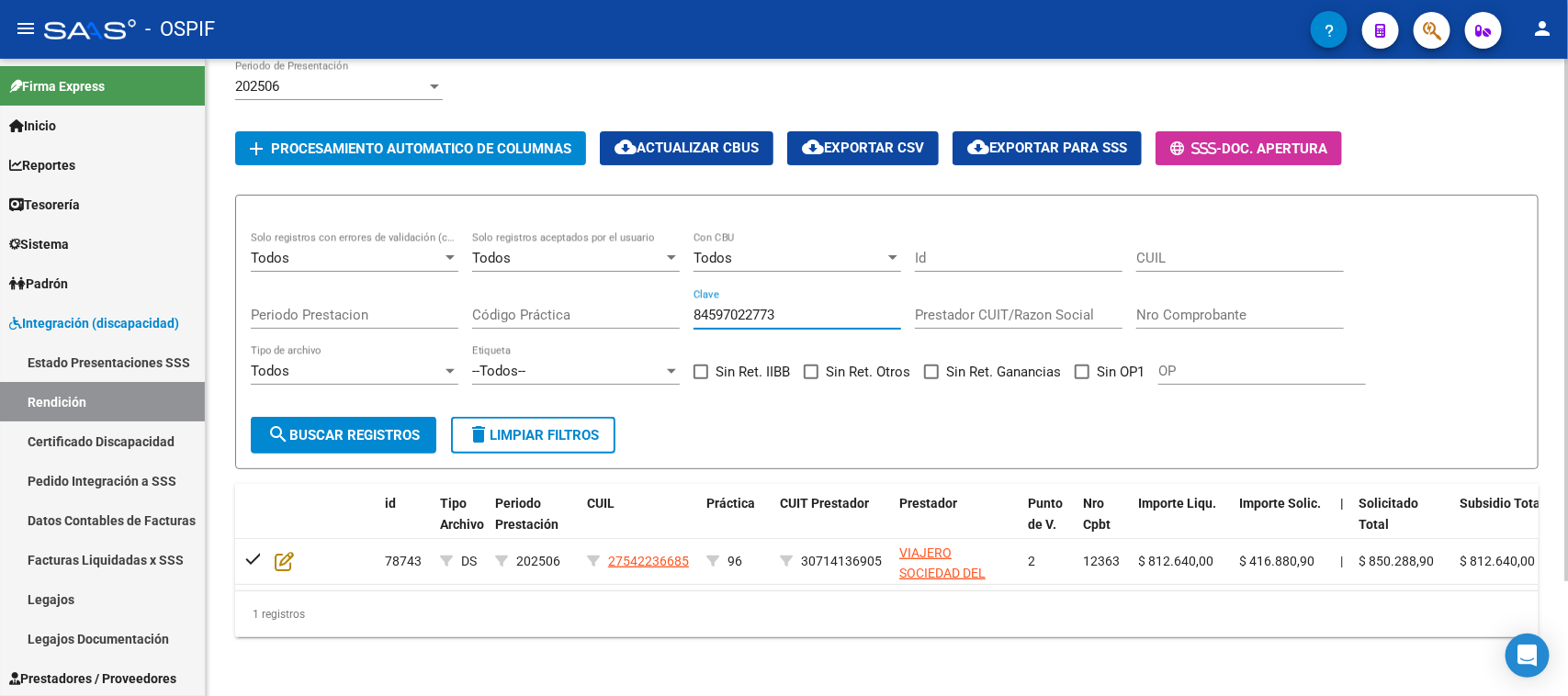
click at [778, 307] on input "84597022773" at bounding box center [797, 314] width 208 height 17
paste input "4"
type input "84597022774"
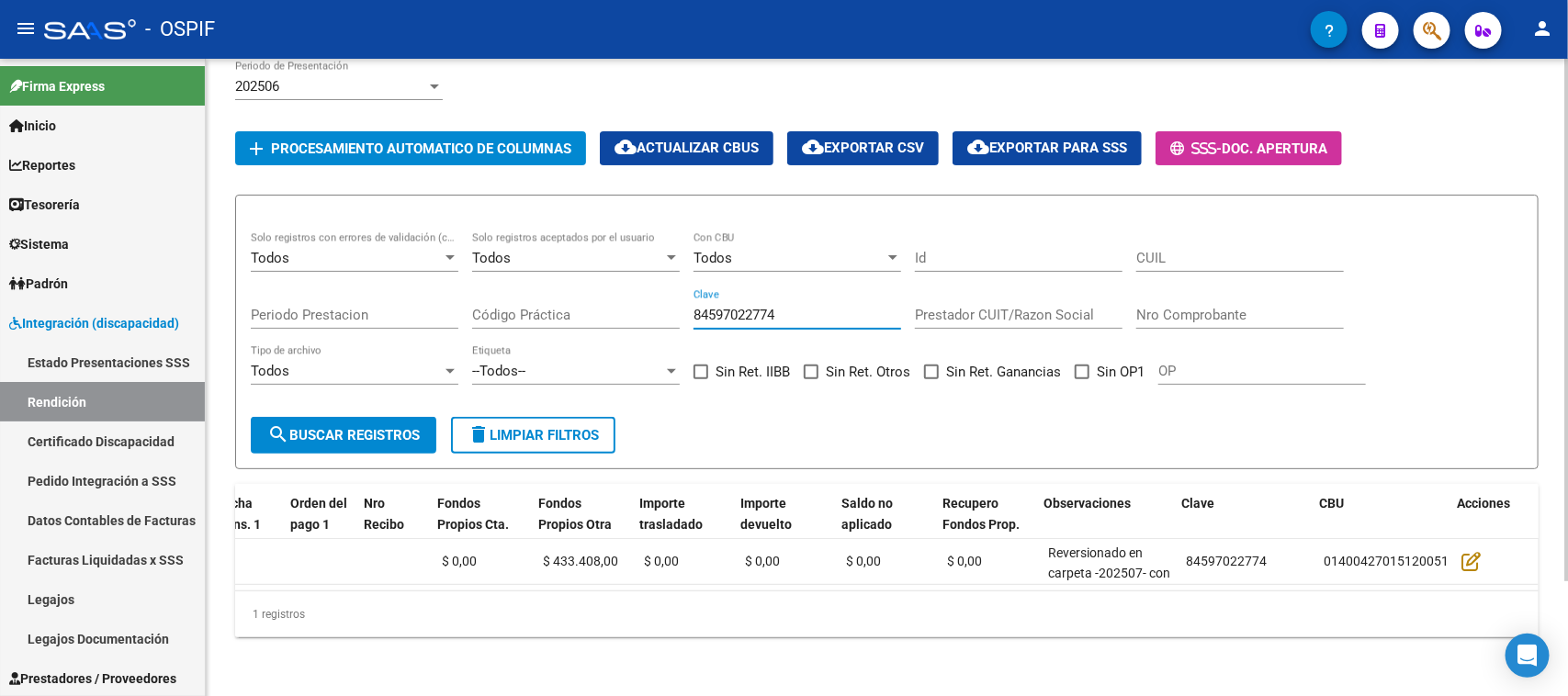
scroll to position [0, 1765]
